Goal: Information Seeking & Learning: Learn about a topic

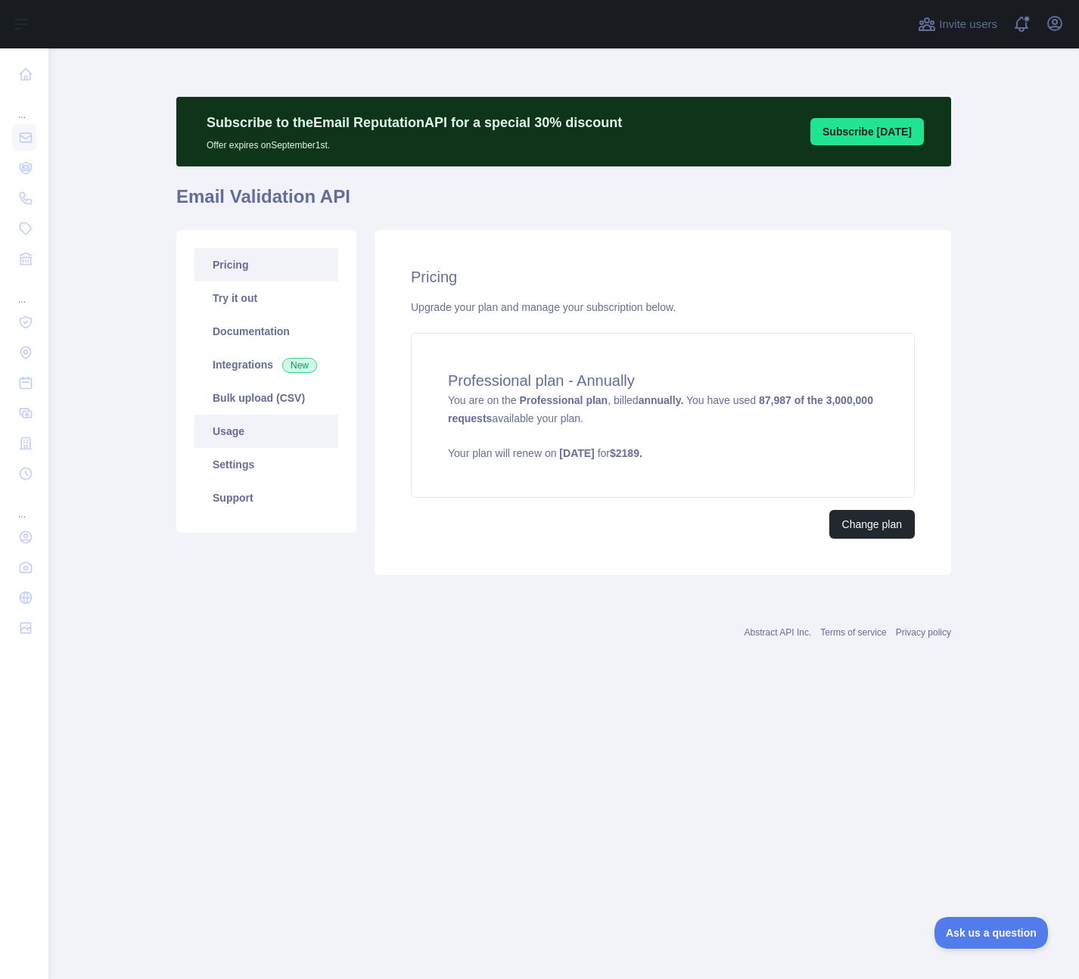
click at [287, 435] on link "Usage" at bounding box center [266, 430] width 144 height 33
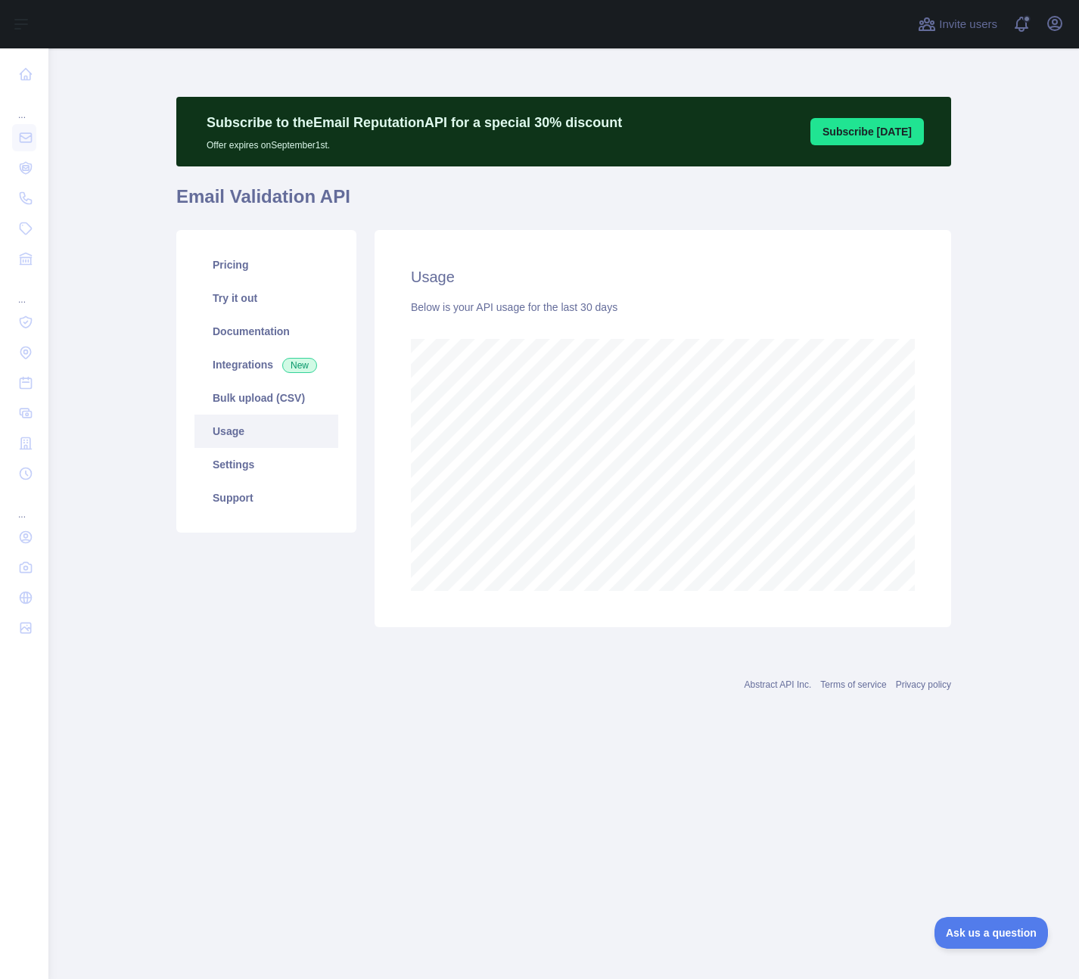
scroll to position [930, 1030]
click at [1020, 365] on main "Subscribe to the Email Reputation API for a special 30 % discount Offer expires…" at bounding box center [563, 513] width 1030 height 930
click at [260, 246] on div "Pricing Try it out Documentation Integrations New Bulk upload (CSV) Usage Setti…" at bounding box center [266, 381] width 180 height 303
click at [265, 266] on link "Pricing" at bounding box center [266, 264] width 144 height 33
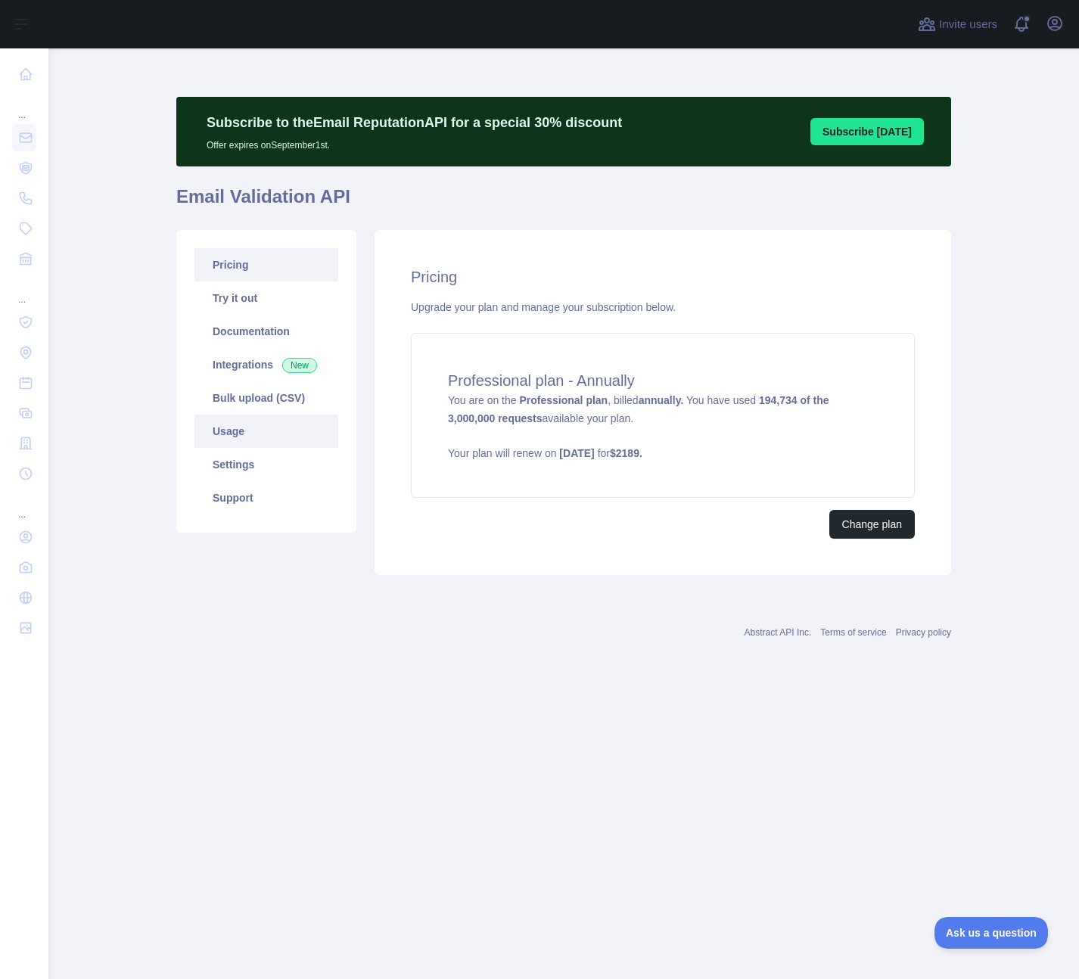
click at [294, 432] on link "Usage" at bounding box center [266, 430] width 144 height 33
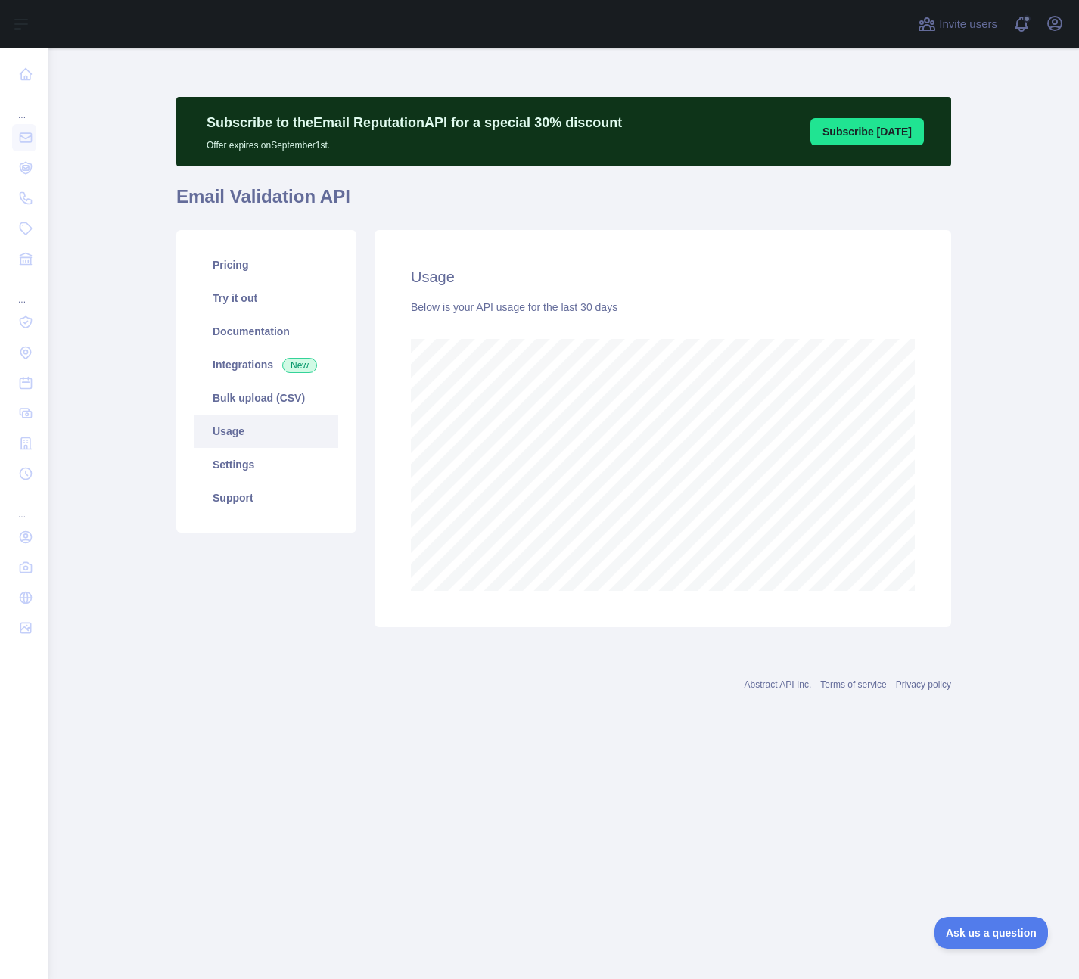
scroll to position [930, 1030]
click at [574, 686] on div "Abstract API Inc. Terms of service Privacy policy" at bounding box center [563, 684] width 774 height 12
click at [261, 275] on link "Pricing" at bounding box center [266, 264] width 144 height 33
